Goal: Download file/media

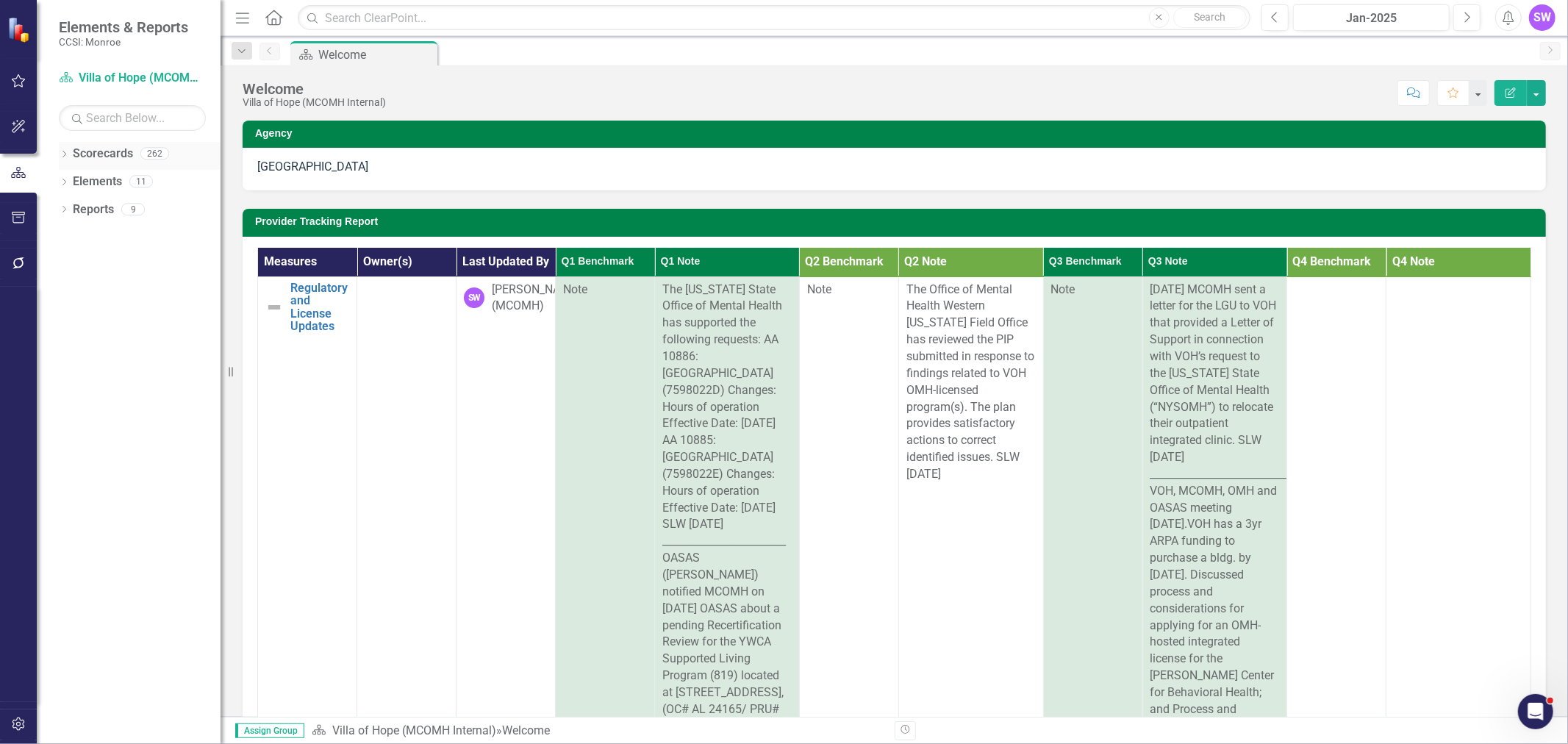
click at [63, 151] on icon "Dropdown" at bounding box center [64, 155] width 10 height 8
click at [71, 185] on icon at bounding box center [72, 180] width 4 height 7
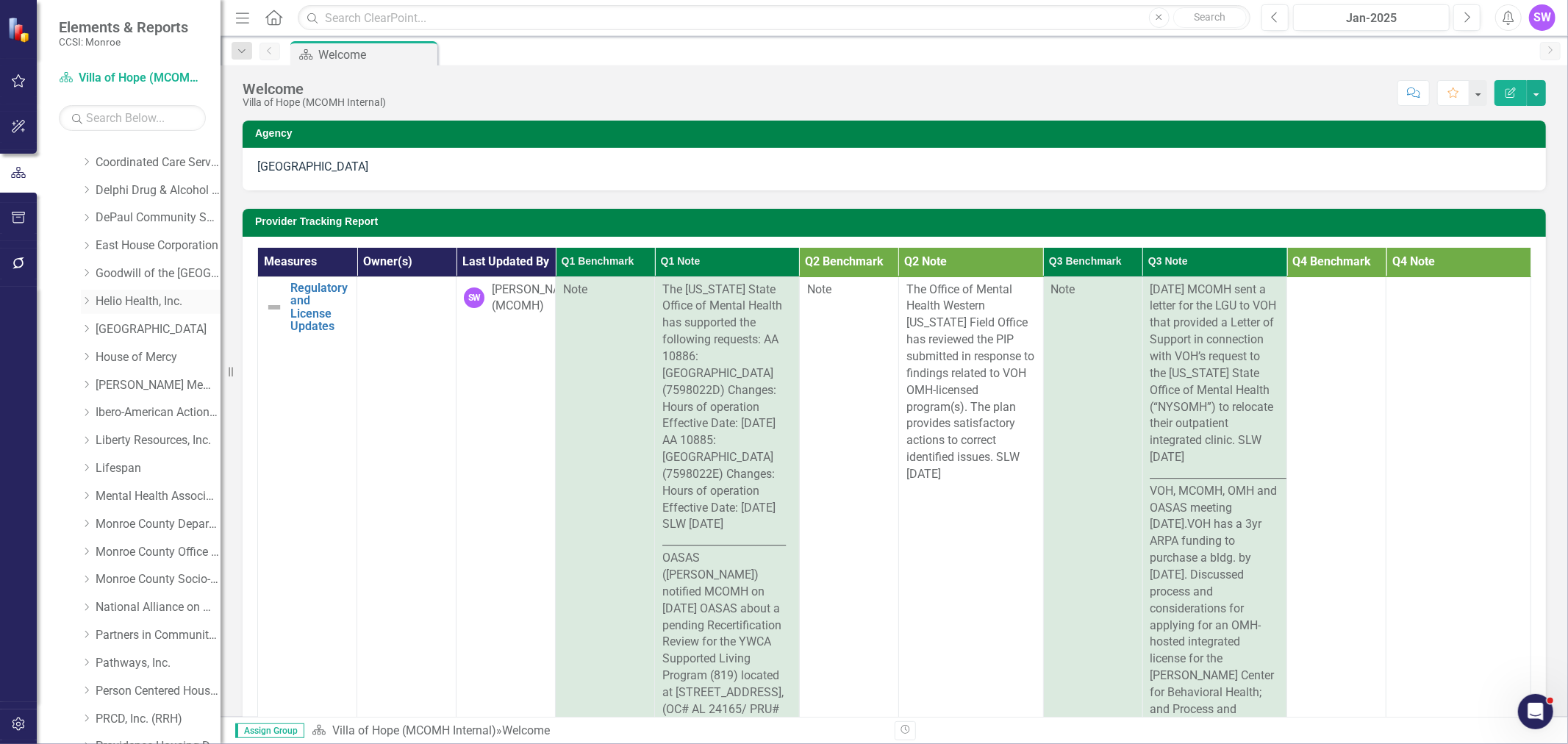
scroll to position [177, 0]
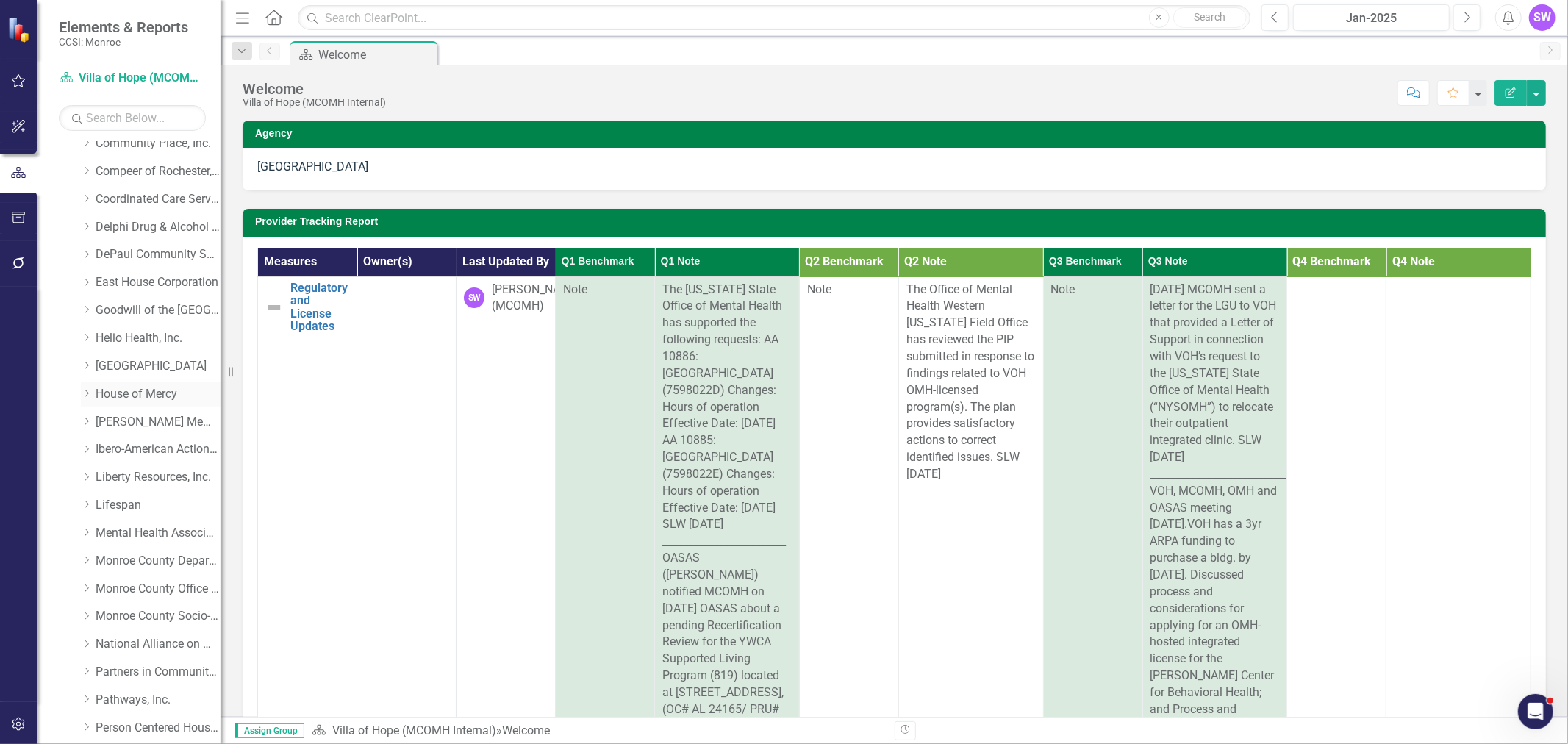
click at [85, 394] on icon "Dropdown" at bounding box center [87, 393] width 11 height 9
click at [127, 390] on link "House of Mercy" at bounding box center [158, 394] width 125 height 17
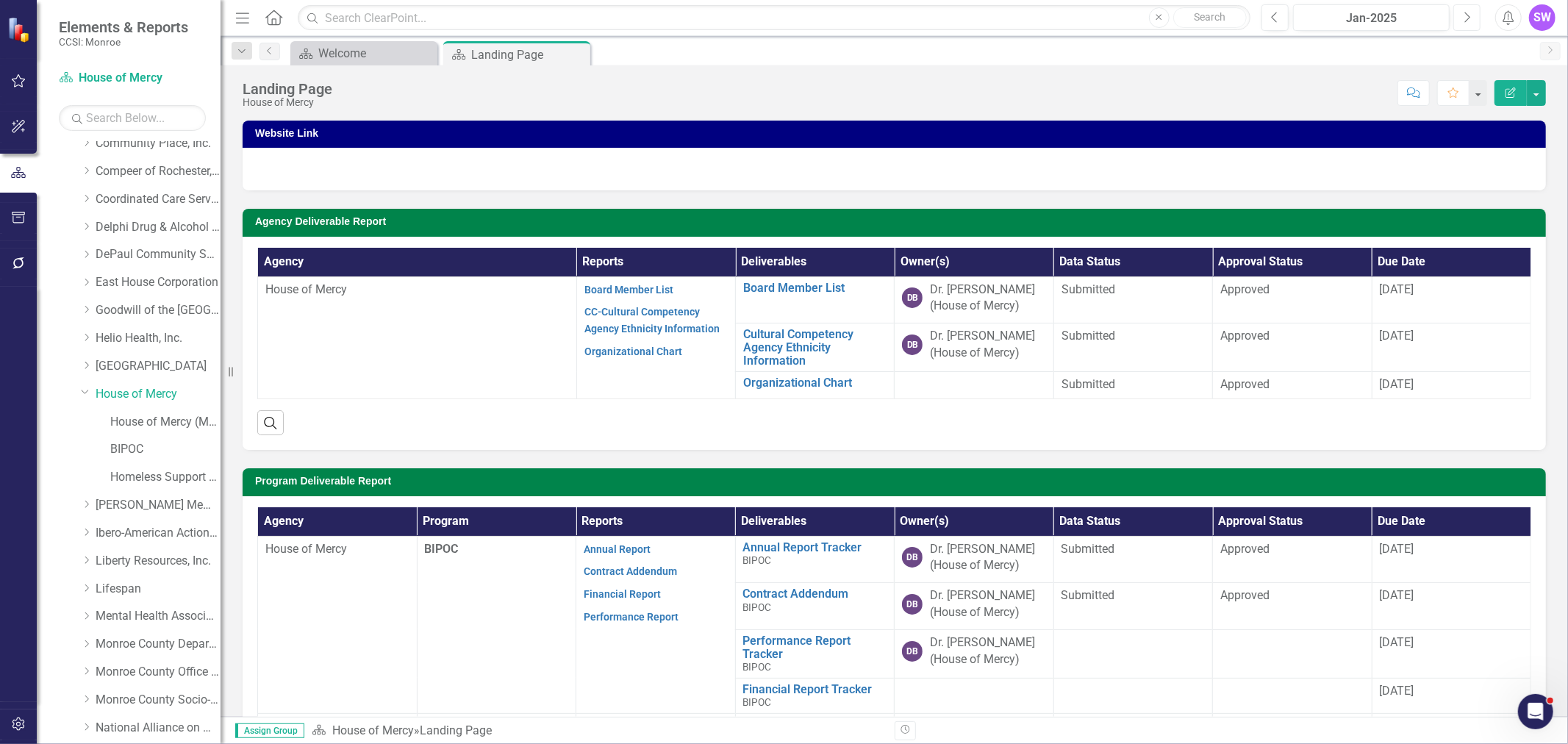
click at [1466, 16] on icon "Next" at bounding box center [1467, 18] width 8 height 14
click at [1467, 16] on icon "Next" at bounding box center [1467, 18] width 8 height 14
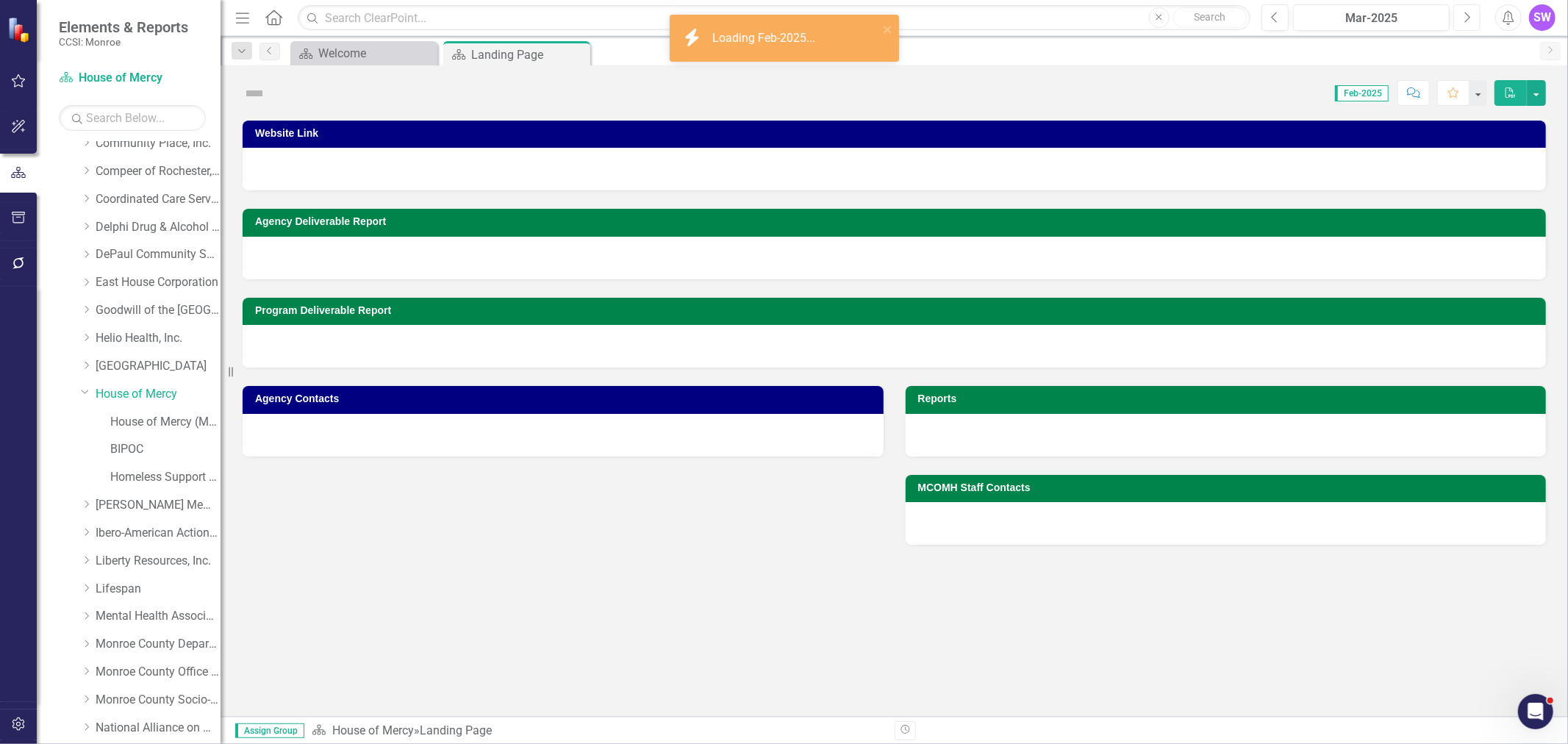
click at [1467, 16] on icon "Next" at bounding box center [1467, 18] width 8 height 14
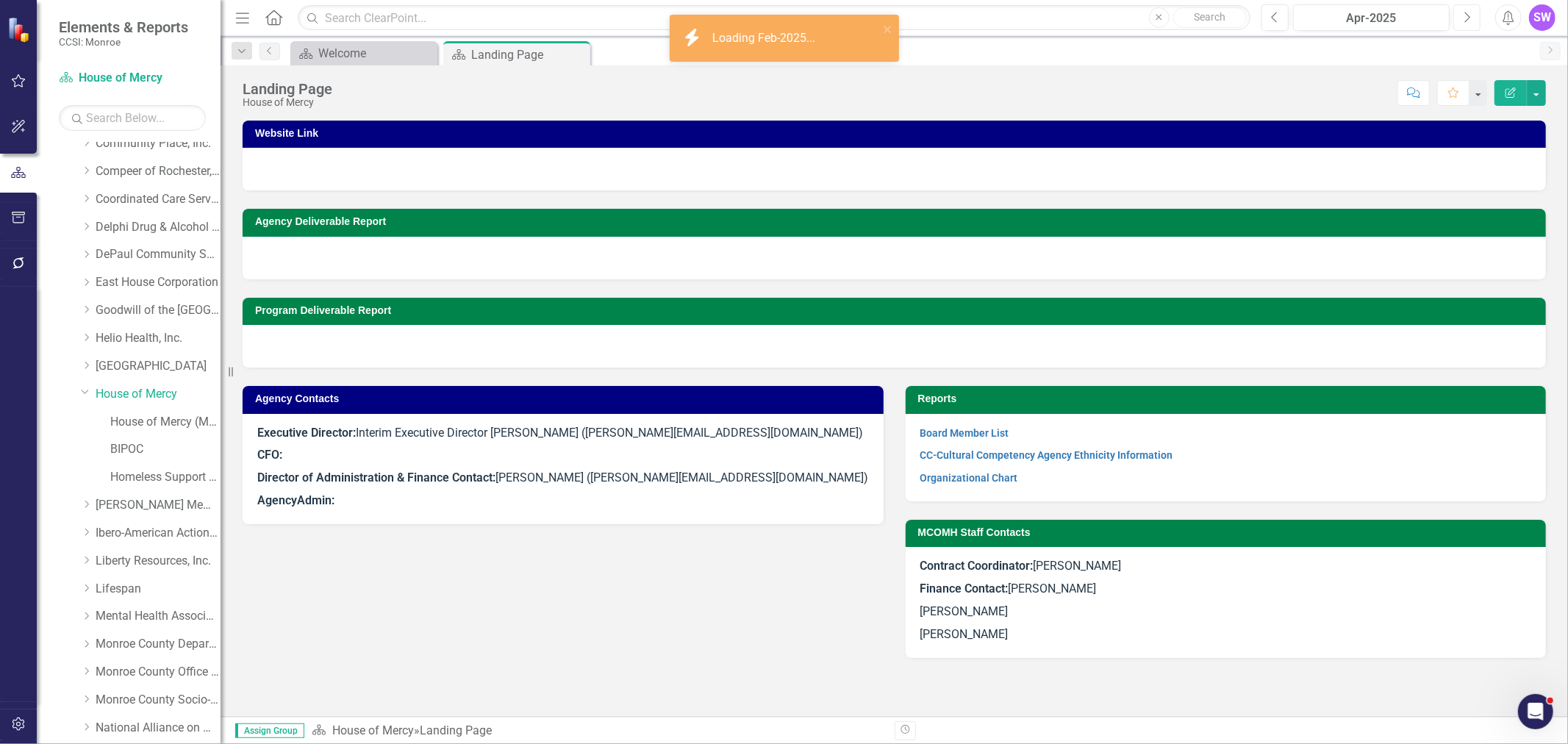
click at [1468, 16] on icon "Next" at bounding box center [1467, 18] width 8 height 14
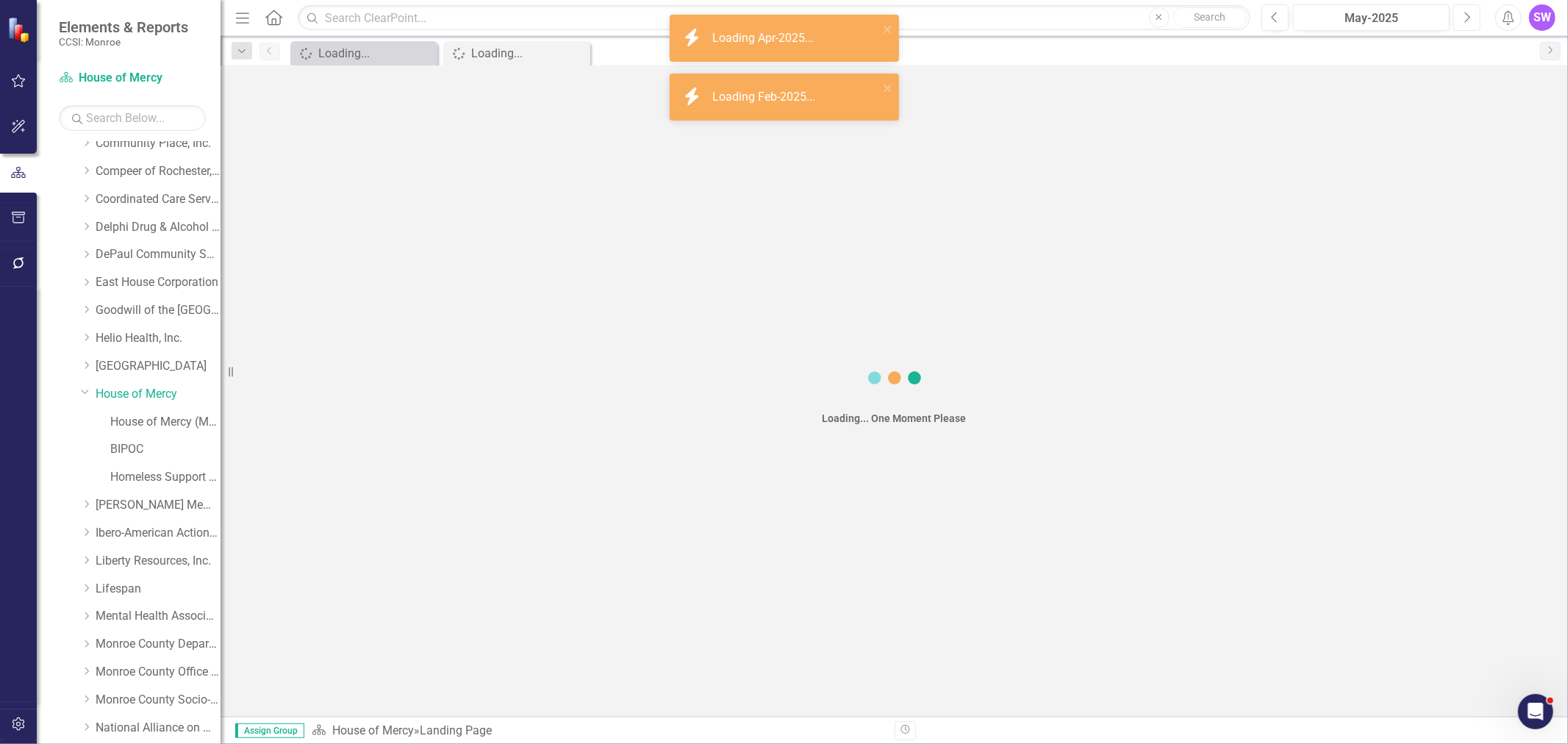
click at [1468, 16] on icon "Next" at bounding box center [1467, 18] width 8 height 14
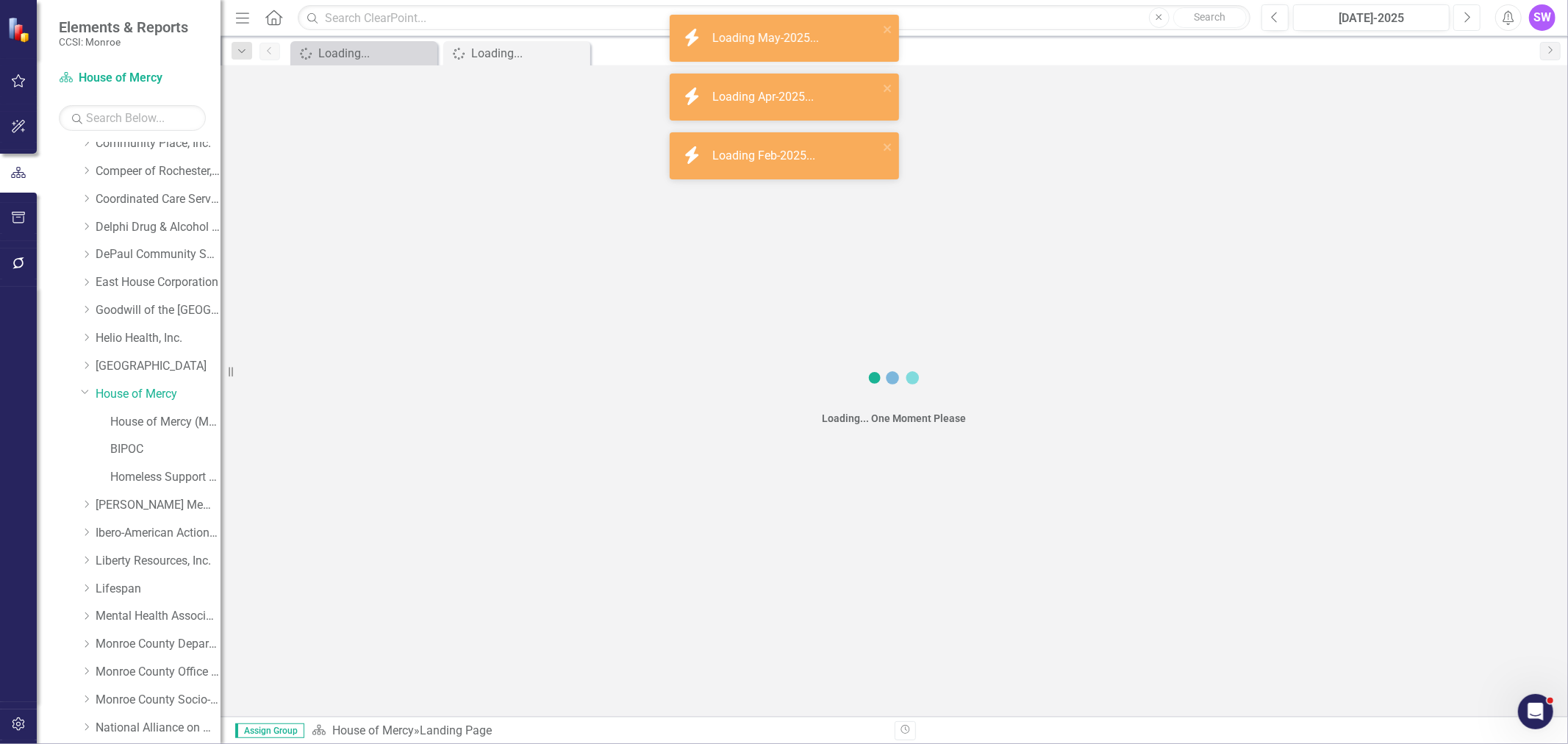
click at [1468, 16] on icon "Next" at bounding box center [1467, 18] width 8 height 14
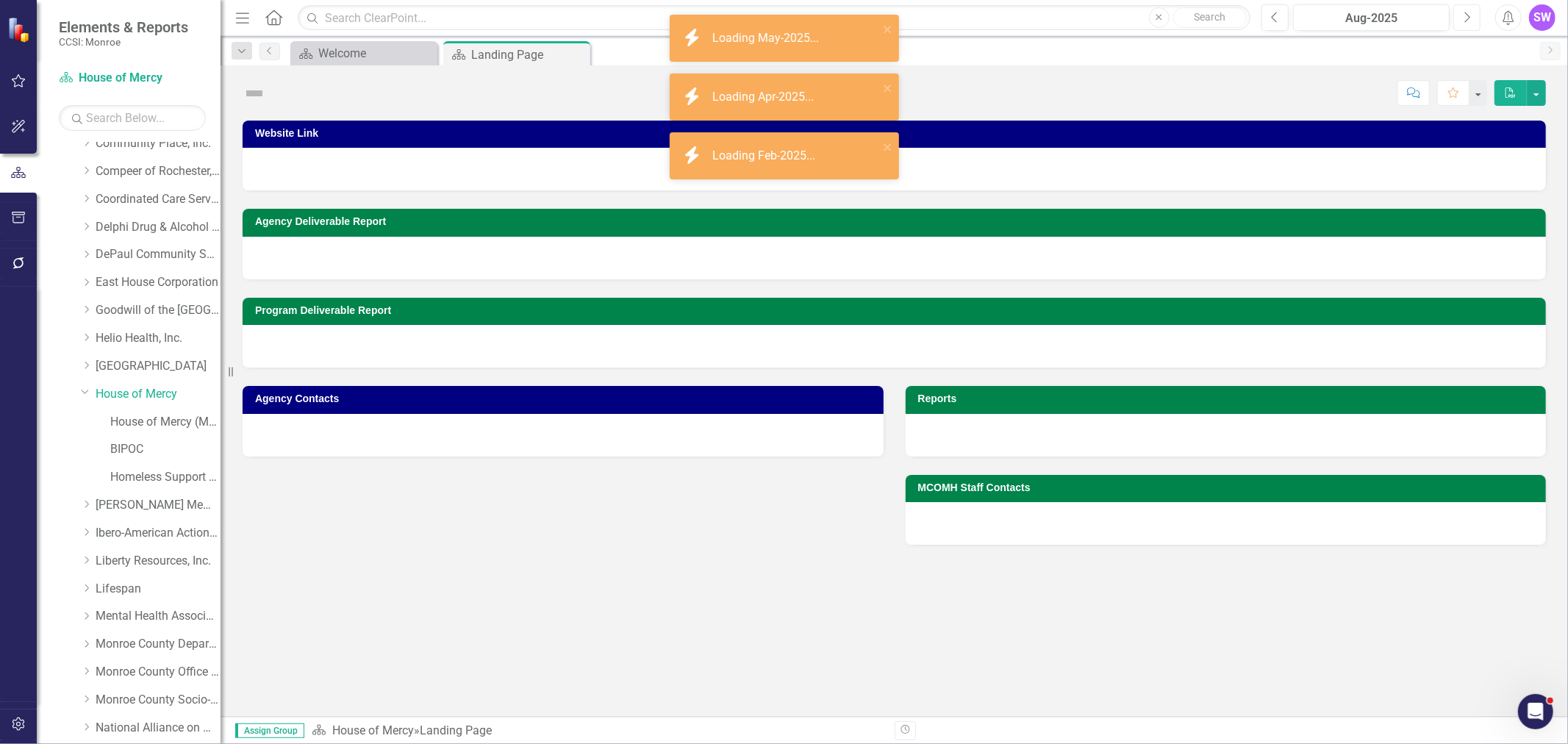
click at [1468, 16] on icon "Next" at bounding box center [1467, 18] width 8 height 14
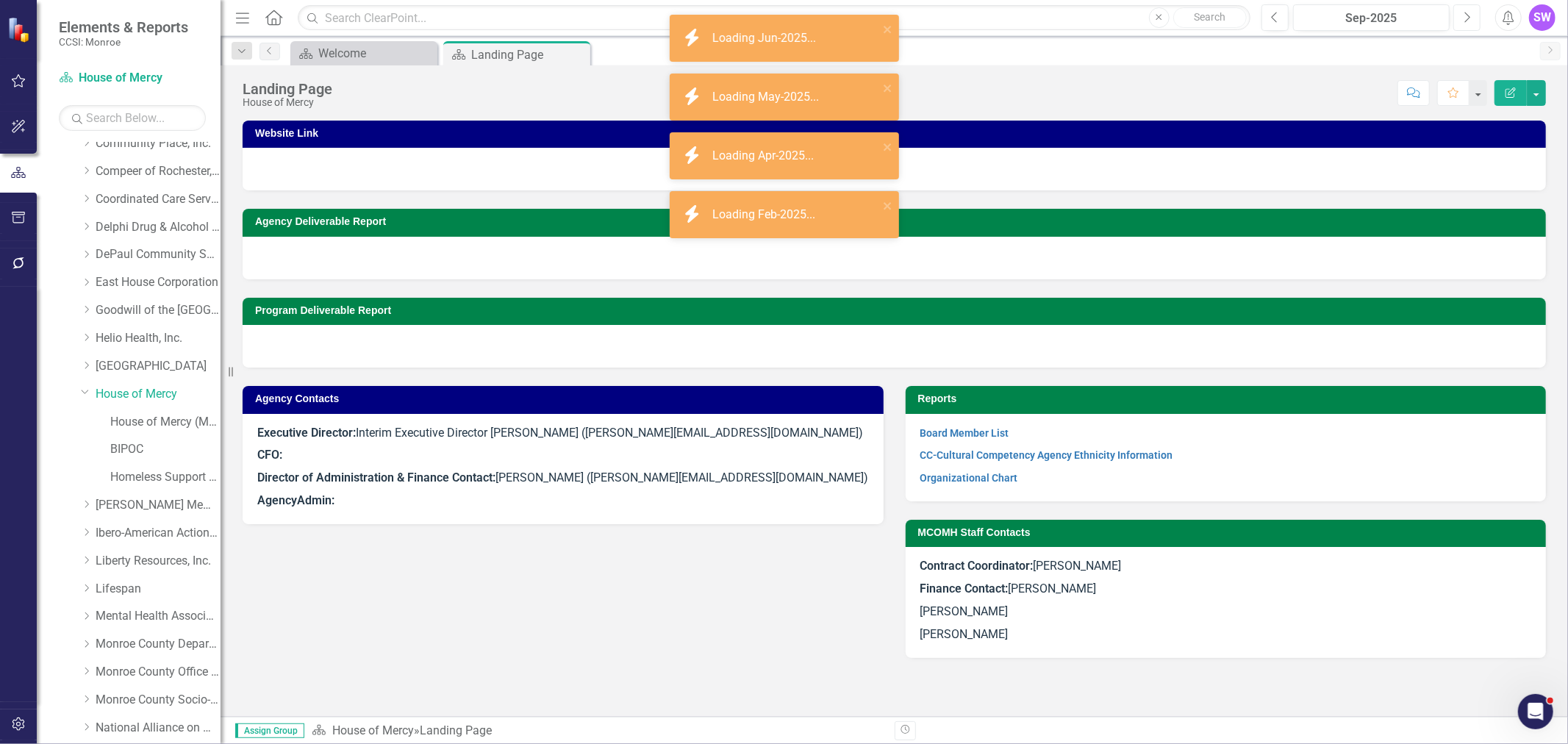
click at [1468, 16] on icon "Next" at bounding box center [1467, 18] width 8 height 14
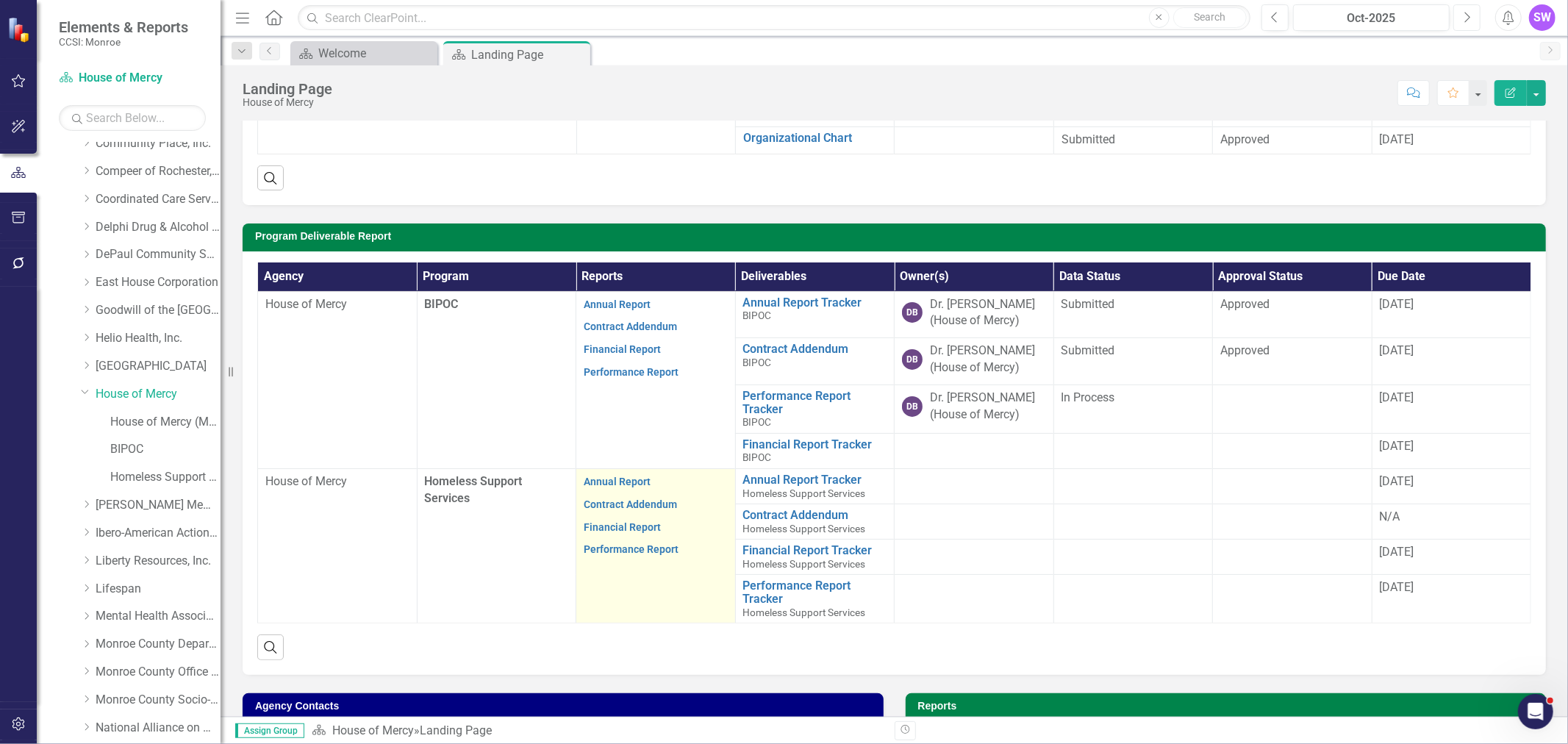
scroll to position [327, 0]
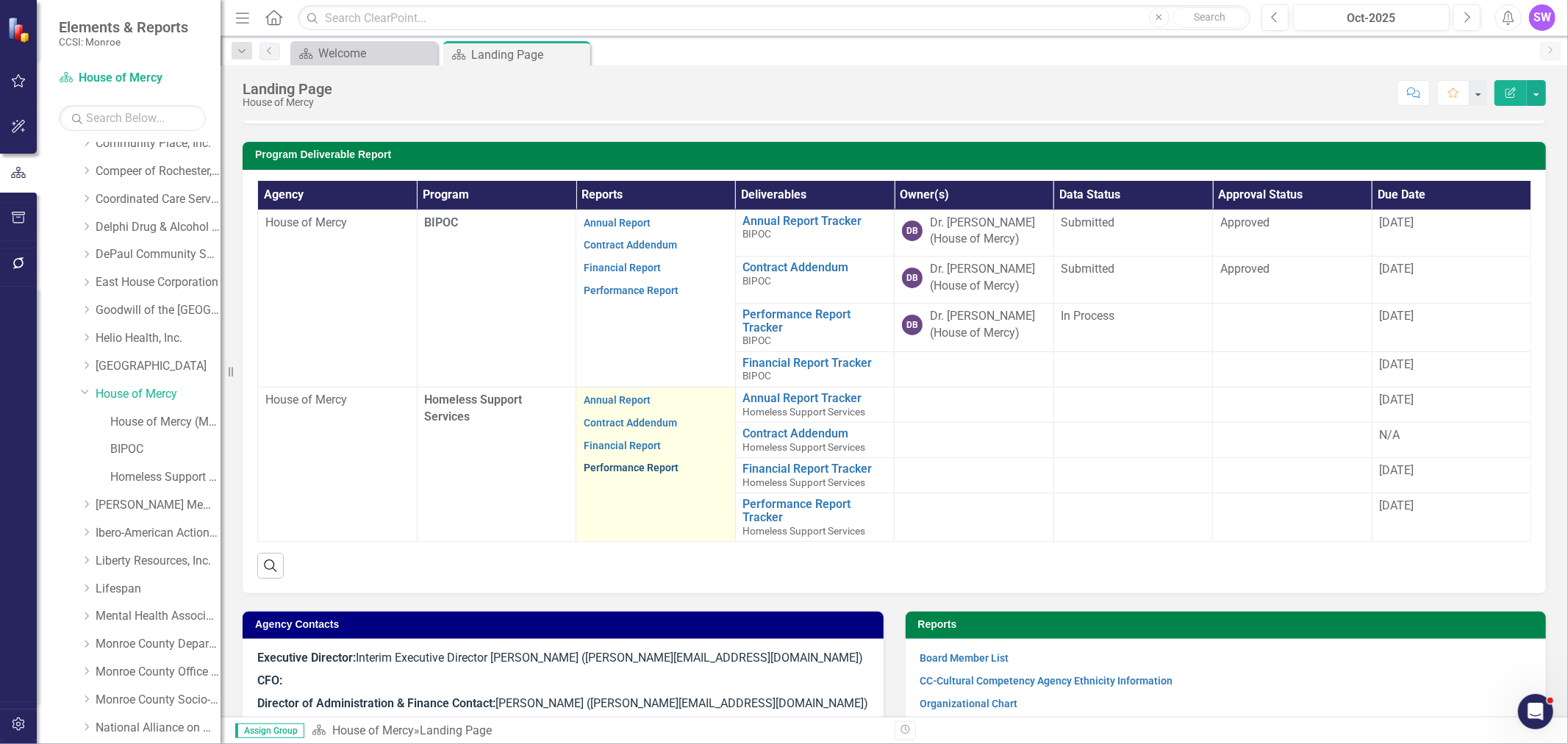
click at [628, 469] on link "Performance Report" at bounding box center [631, 468] width 95 height 12
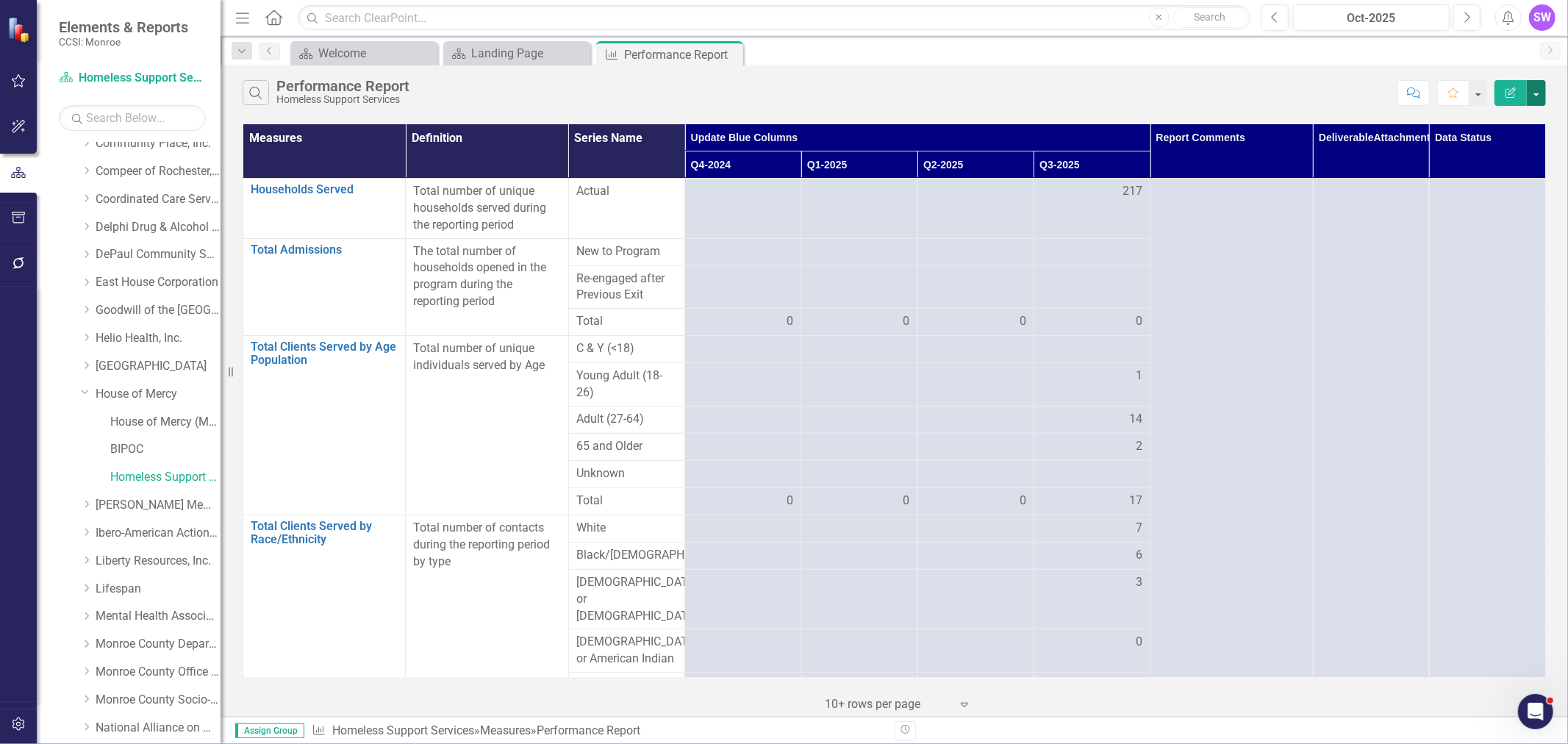
click at [1539, 86] on button "button" at bounding box center [1537, 93] width 19 height 25
click at [1513, 155] on link "PDF Export to PDF" at bounding box center [1488, 150] width 116 height 27
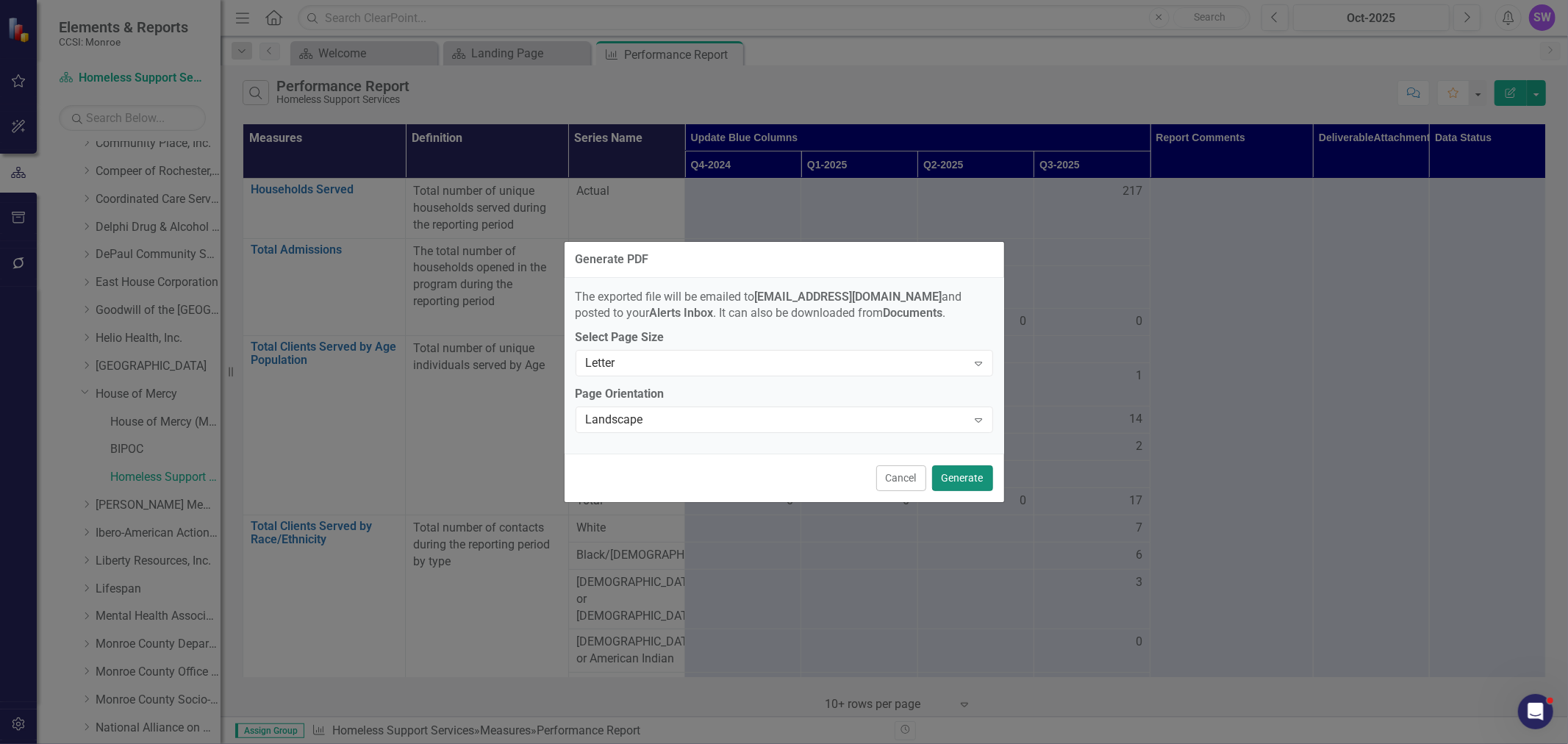
click at [983, 483] on button "Generate" at bounding box center [963, 478] width 61 height 25
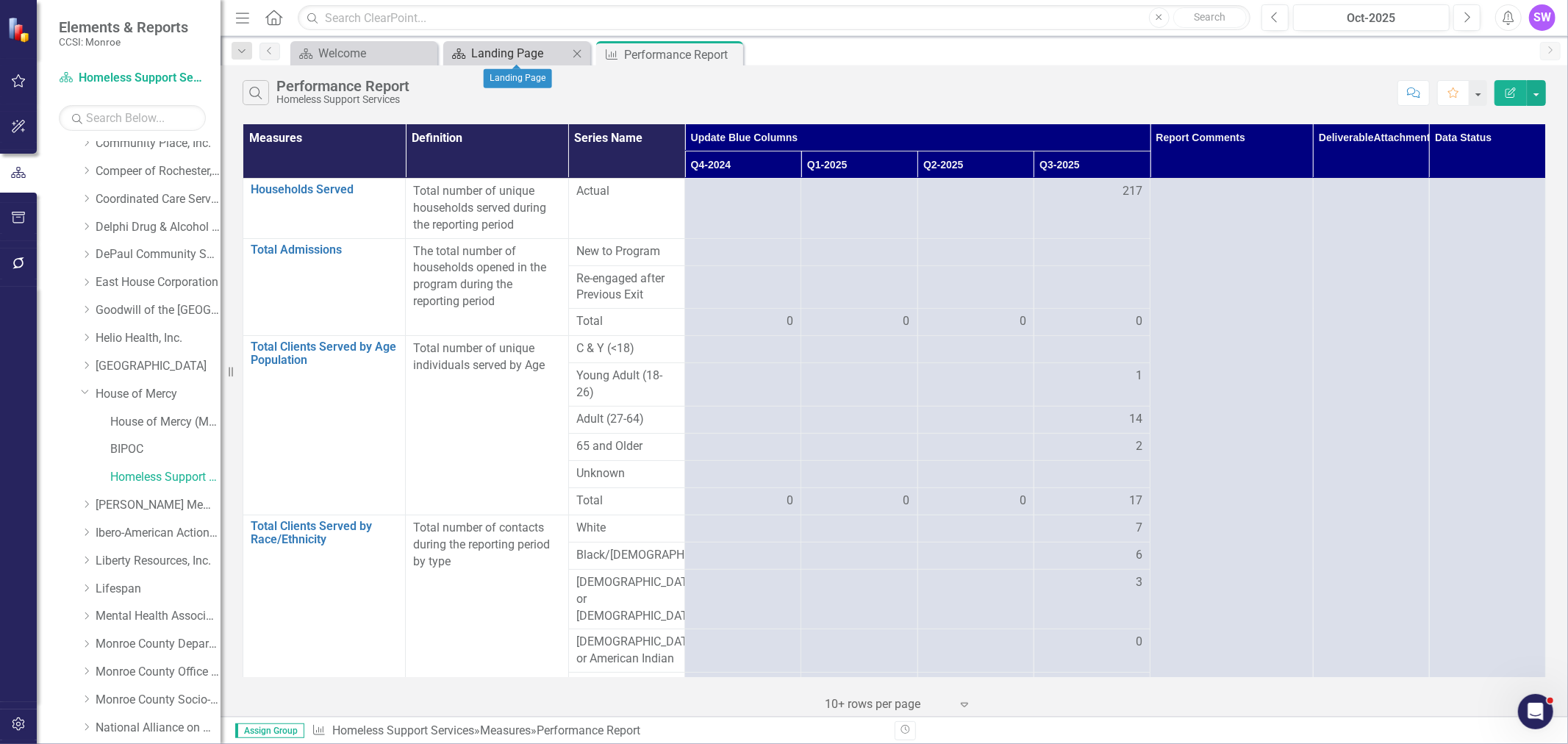
click at [507, 53] on div "Landing Page" at bounding box center [520, 53] width 97 height 18
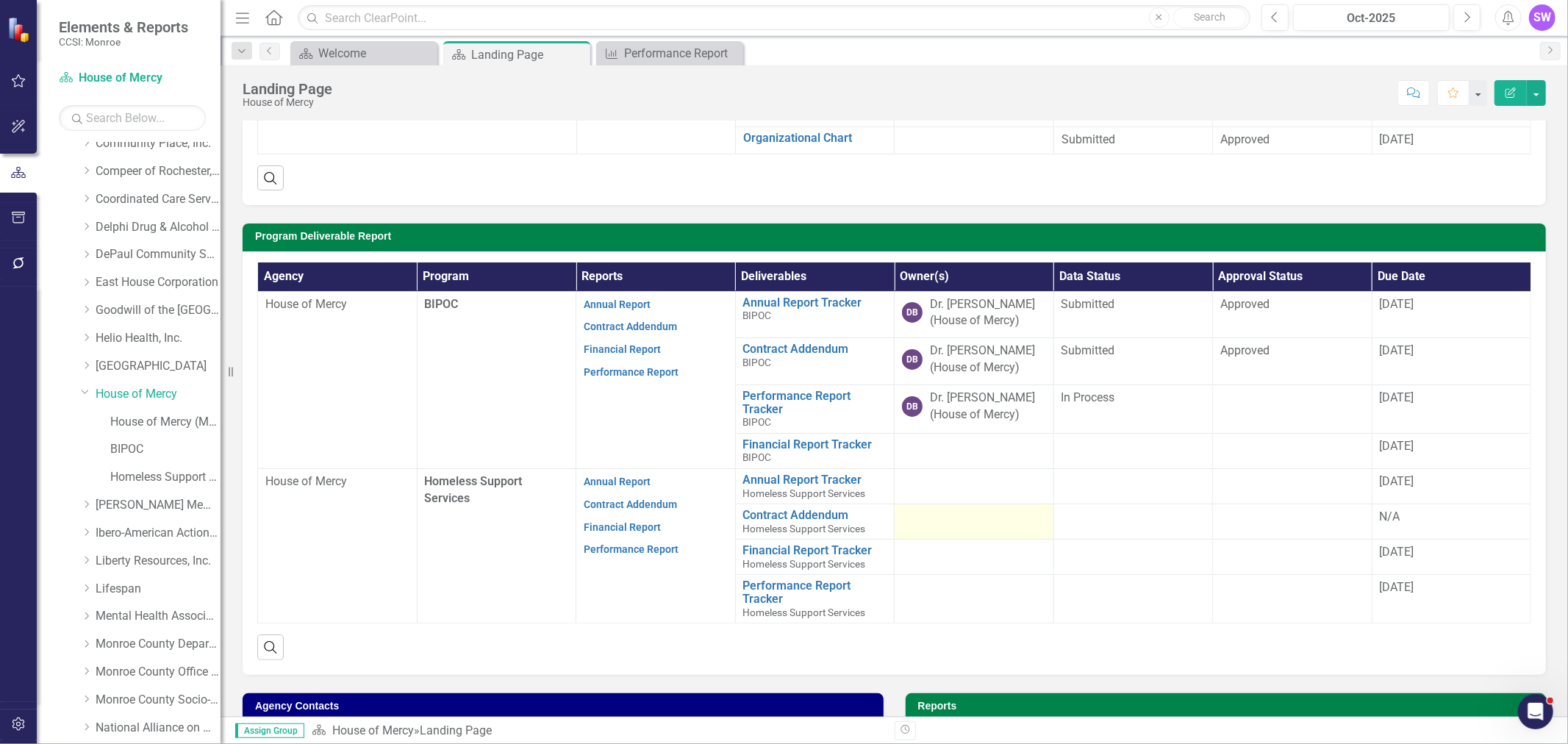
scroll to position [327, 0]
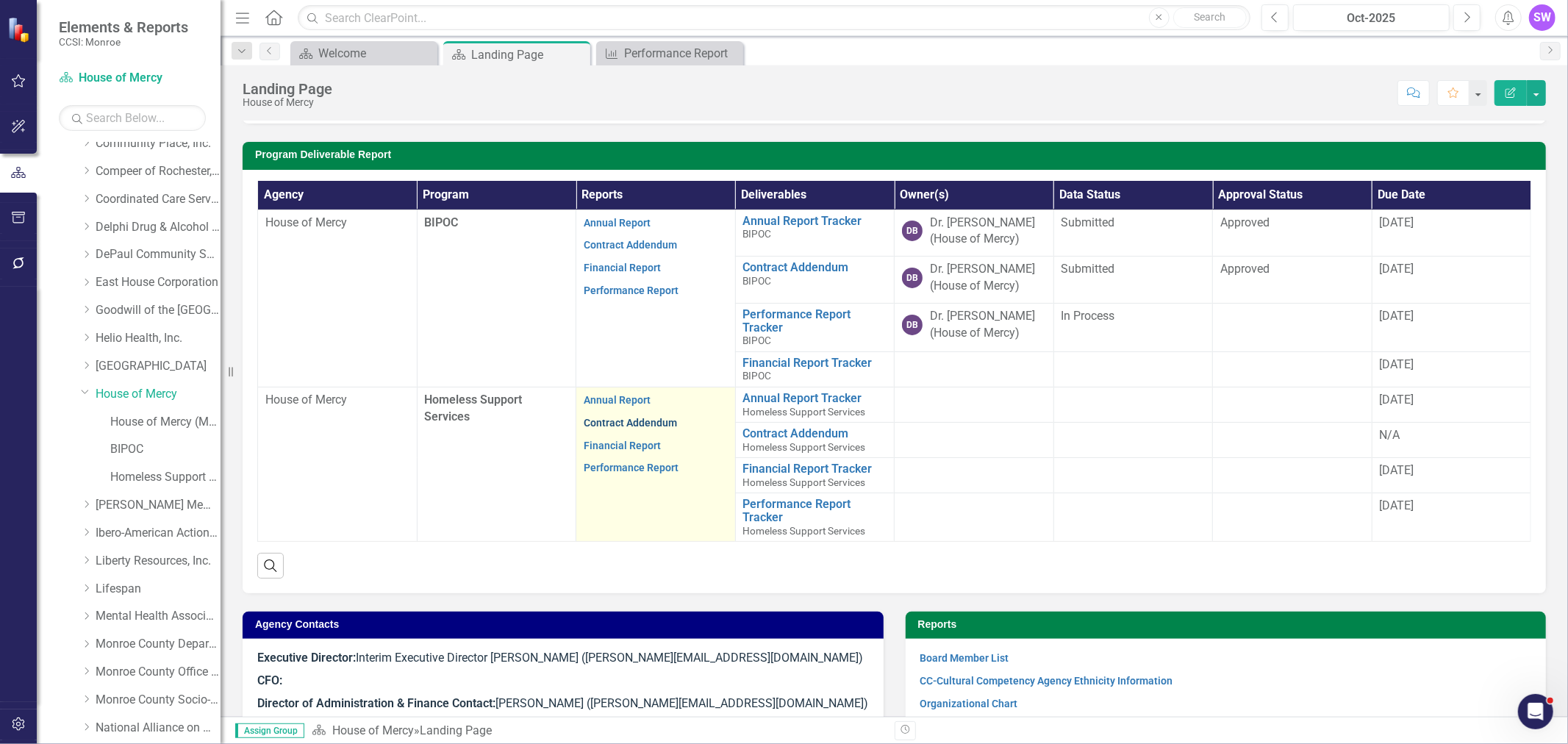
click at [612, 423] on link "Contract Addendum" at bounding box center [630, 422] width 93 height 12
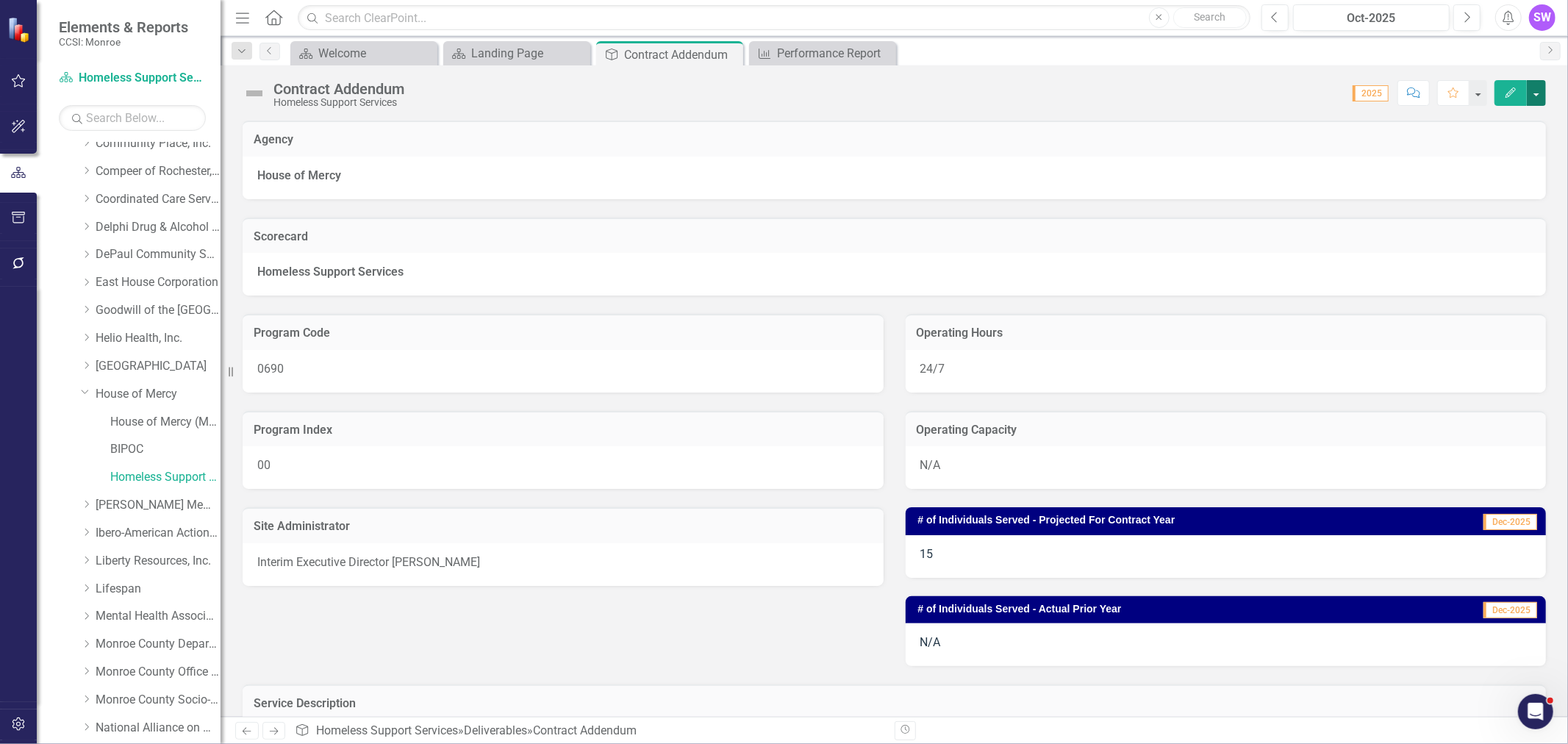
click at [1538, 94] on button "button" at bounding box center [1537, 93] width 19 height 25
click at [1489, 206] on link "PDF Export to PDF" at bounding box center [1486, 206] width 119 height 27
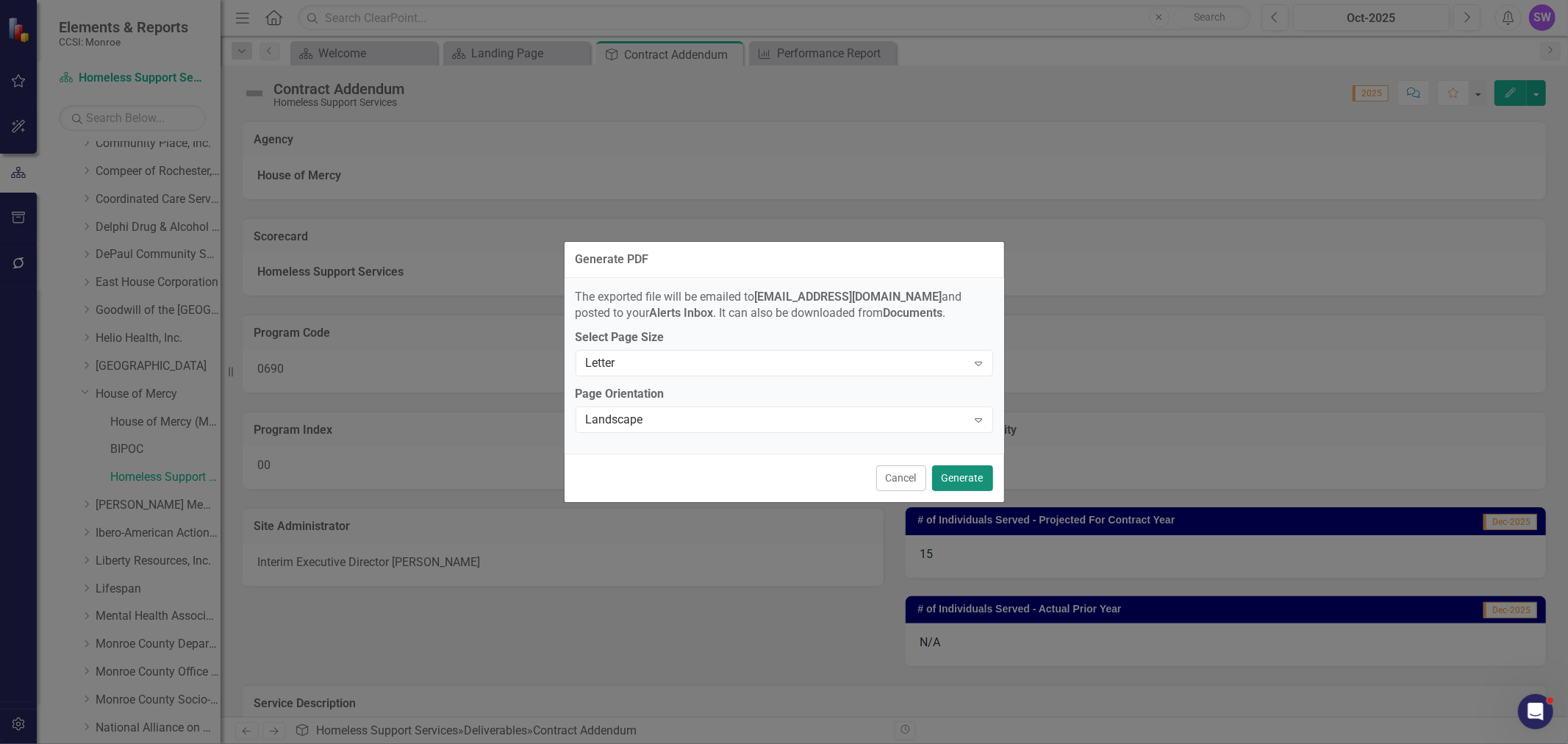
click at [972, 476] on button "Generate" at bounding box center [963, 478] width 61 height 25
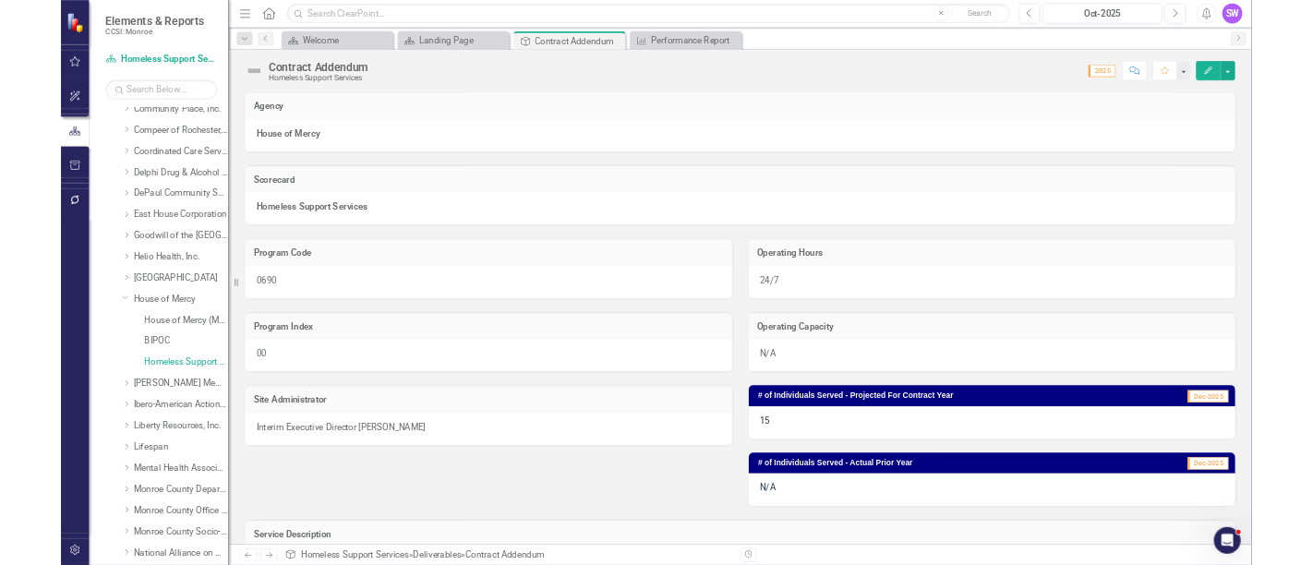
scroll to position [222, 0]
